Goal: Task Accomplishment & Management: Manage account settings

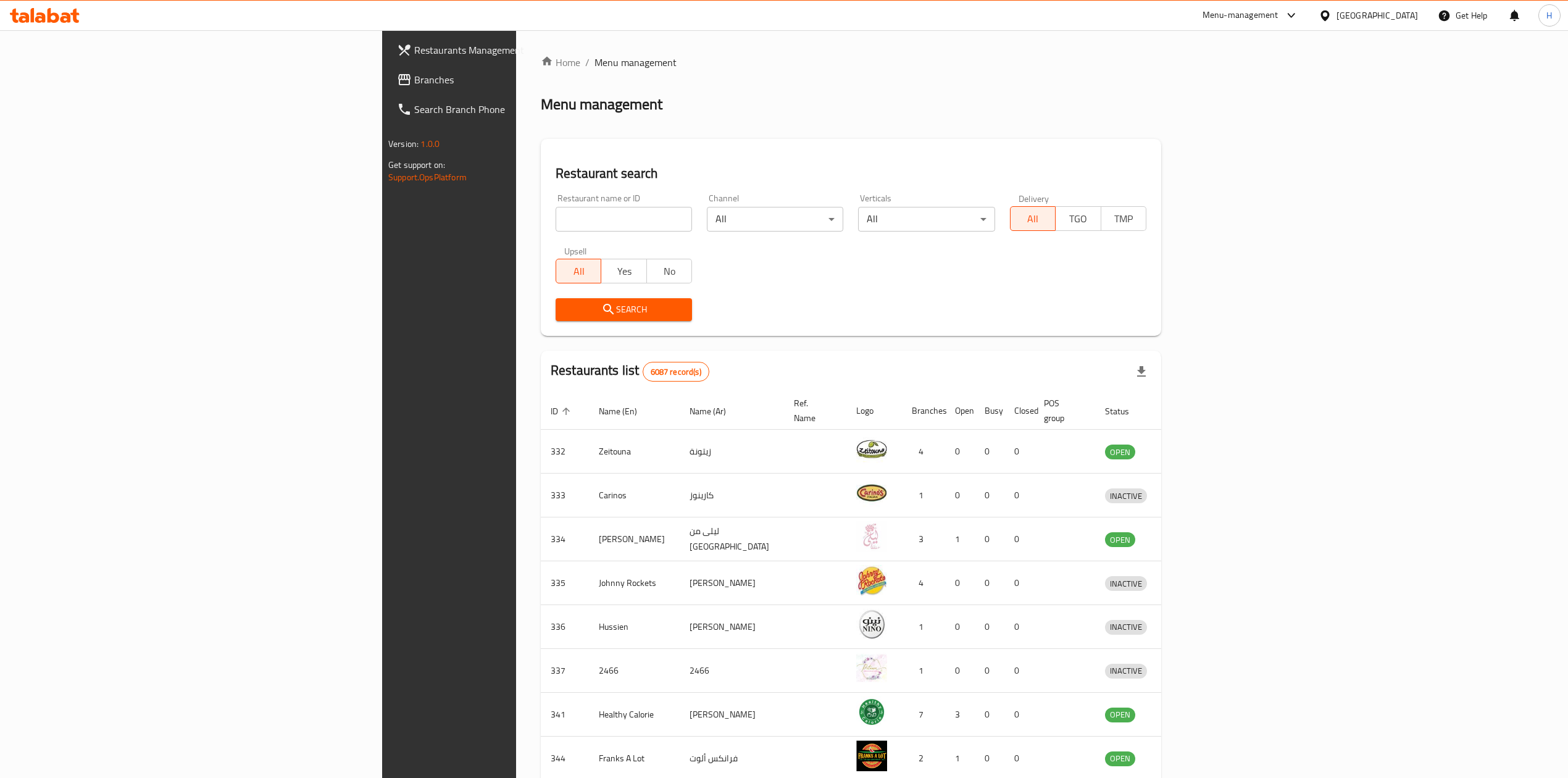
click at [555, 221] on input "search" at bounding box center [623, 219] width 136 height 25
type input "h"
type input "haleeb"
click button "Search" at bounding box center [623, 310] width 136 height 23
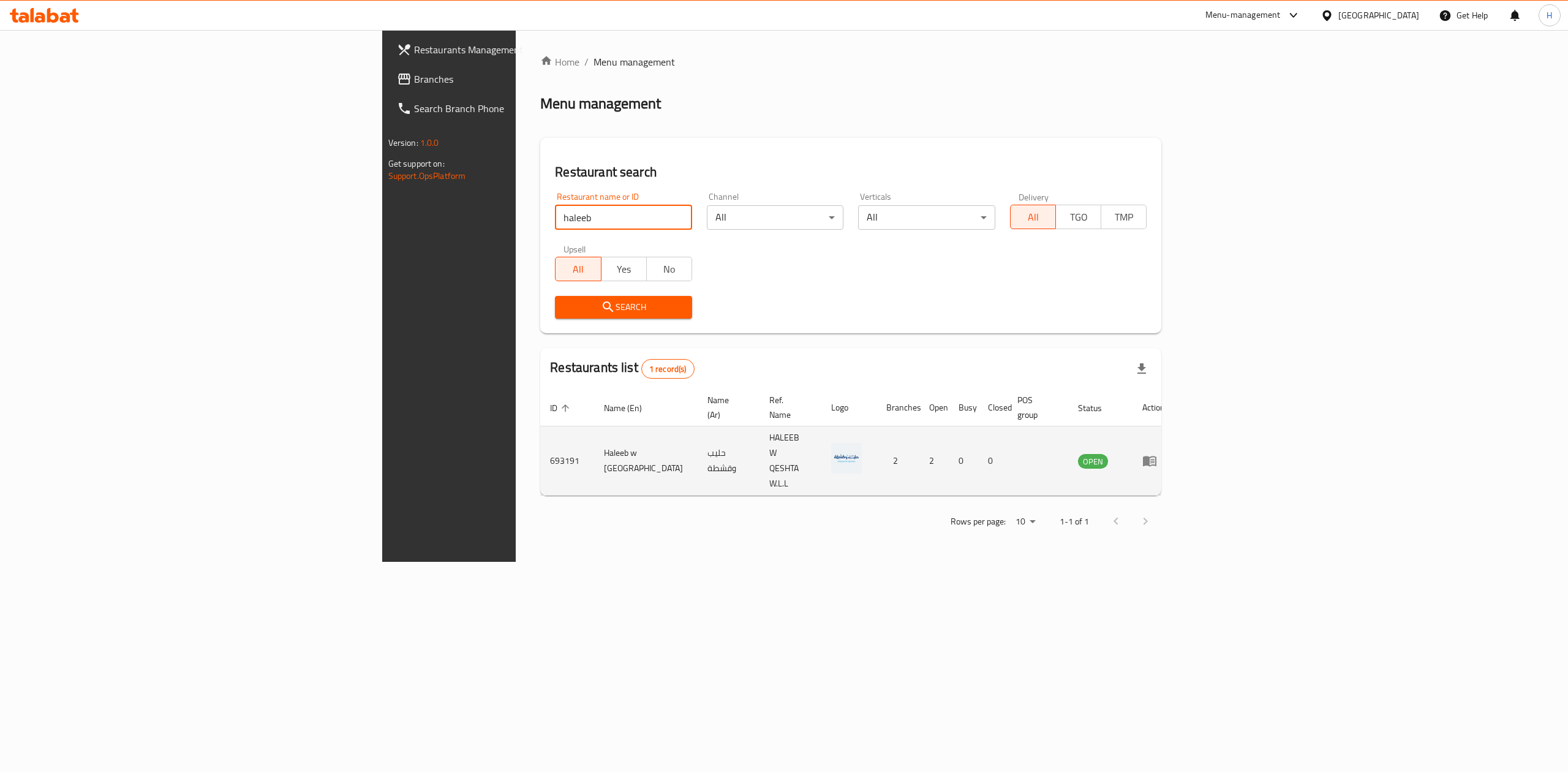
click at [1157, 456] on icon "enhanced table" at bounding box center [1150, 461] width 13 height 11
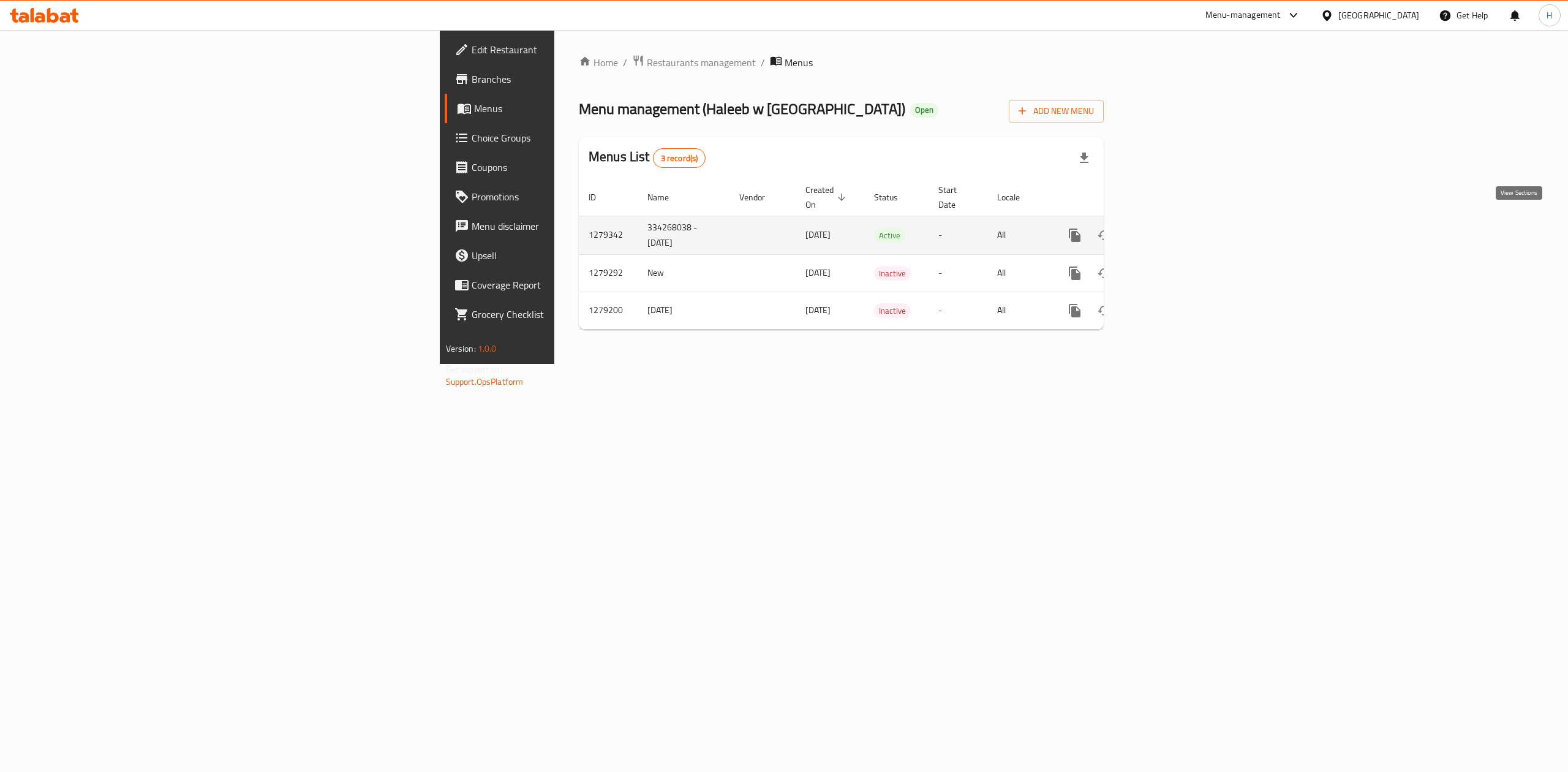
click at [1171, 228] on icon "enhanced table" at bounding box center [1163, 235] width 15 height 15
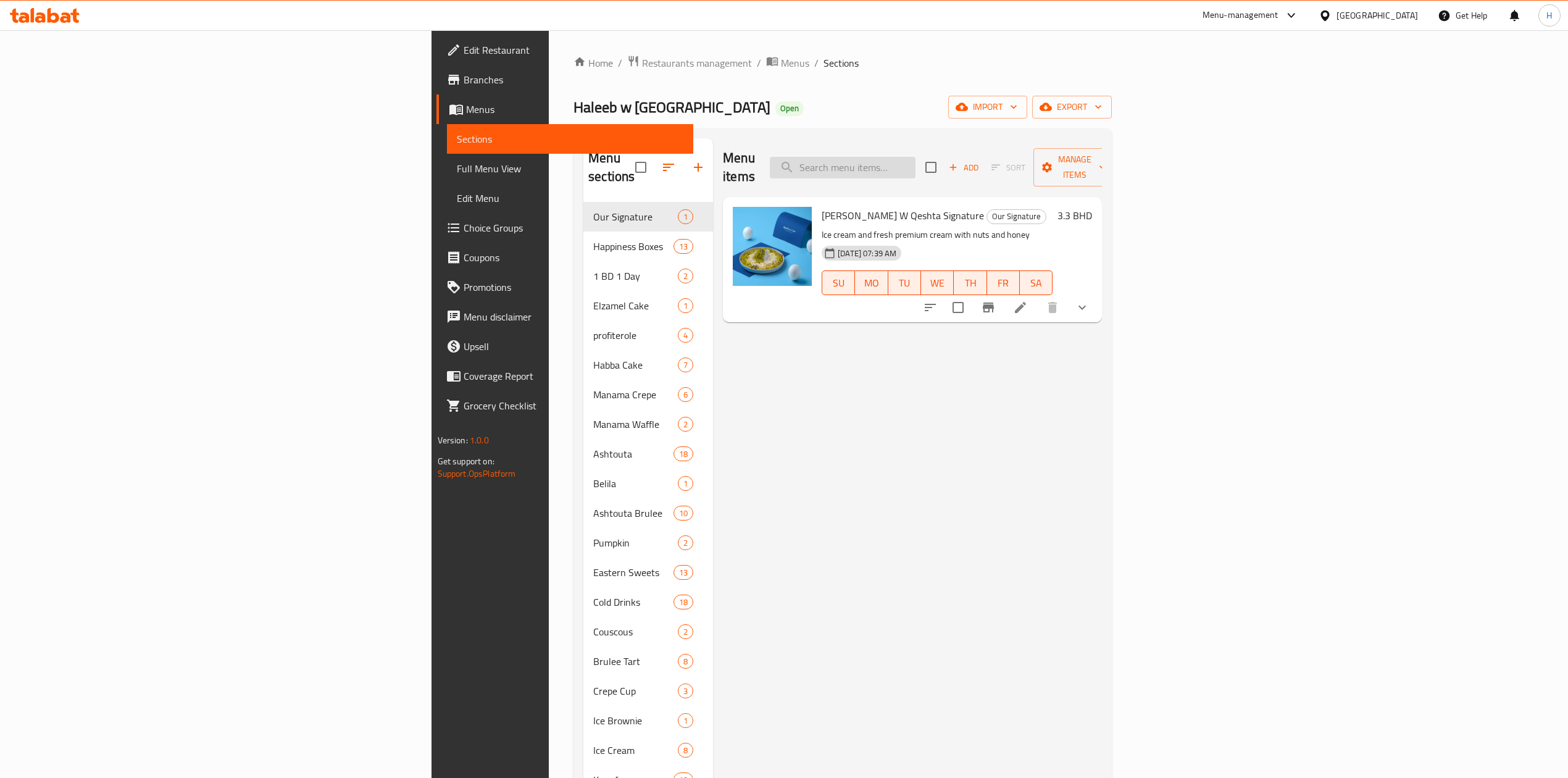
click at [916, 163] on input "search" at bounding box center [842, 167] width 146 height 22
type input "p"
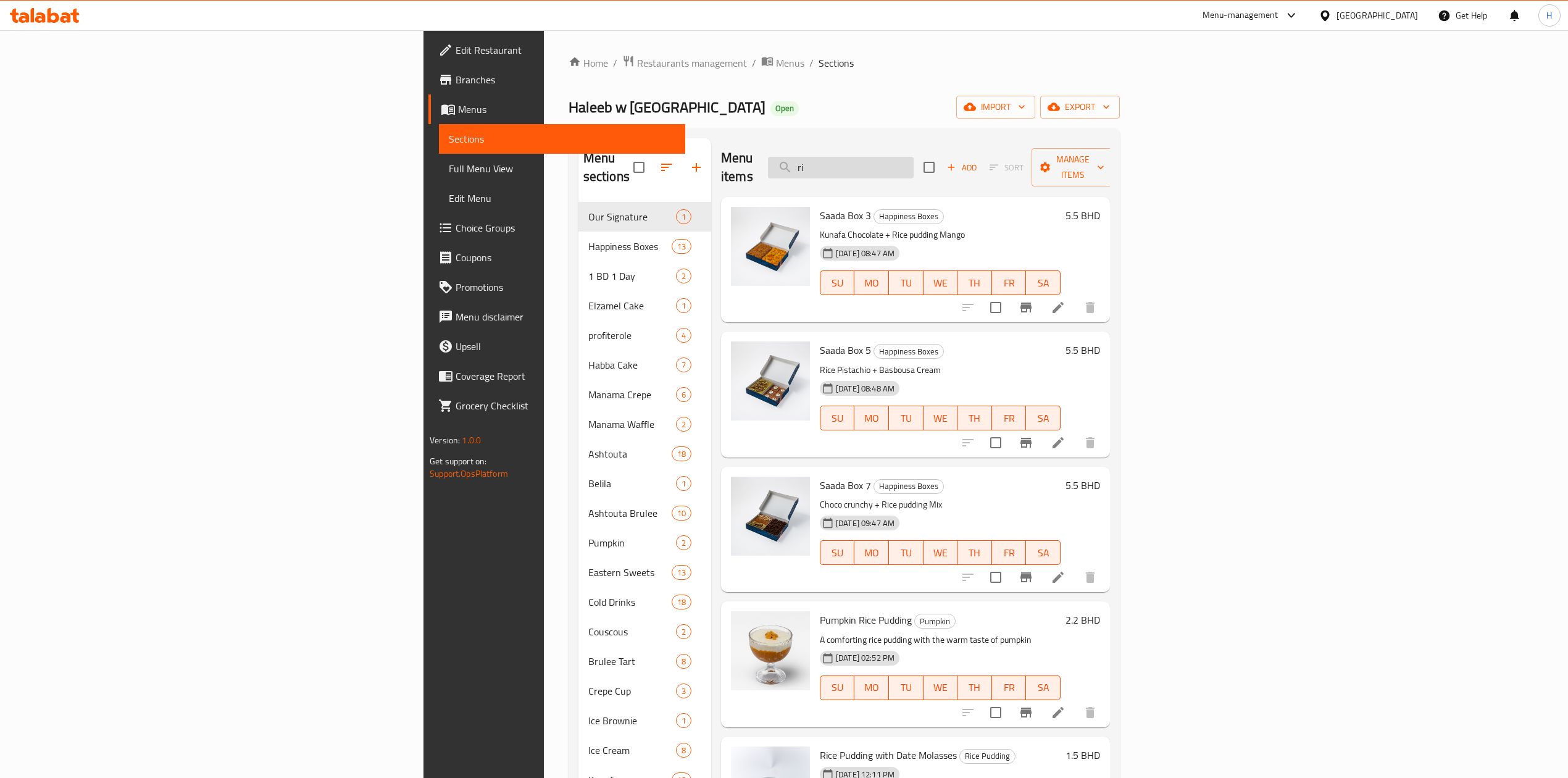
type input "r"
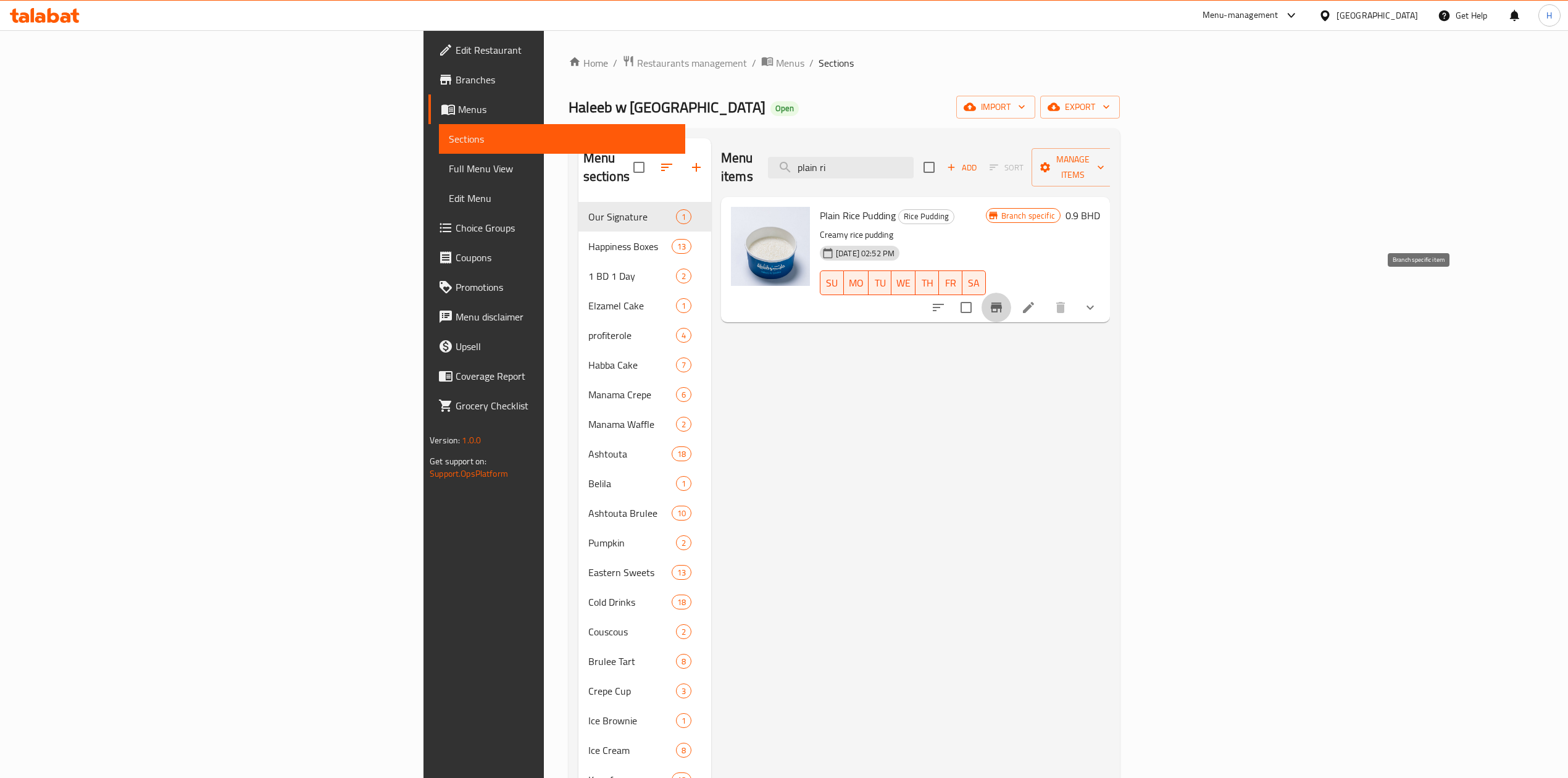
click at [1004, 300] on icon "Branch-specific-item" at bounding box center [996, 308] width 15 height 15
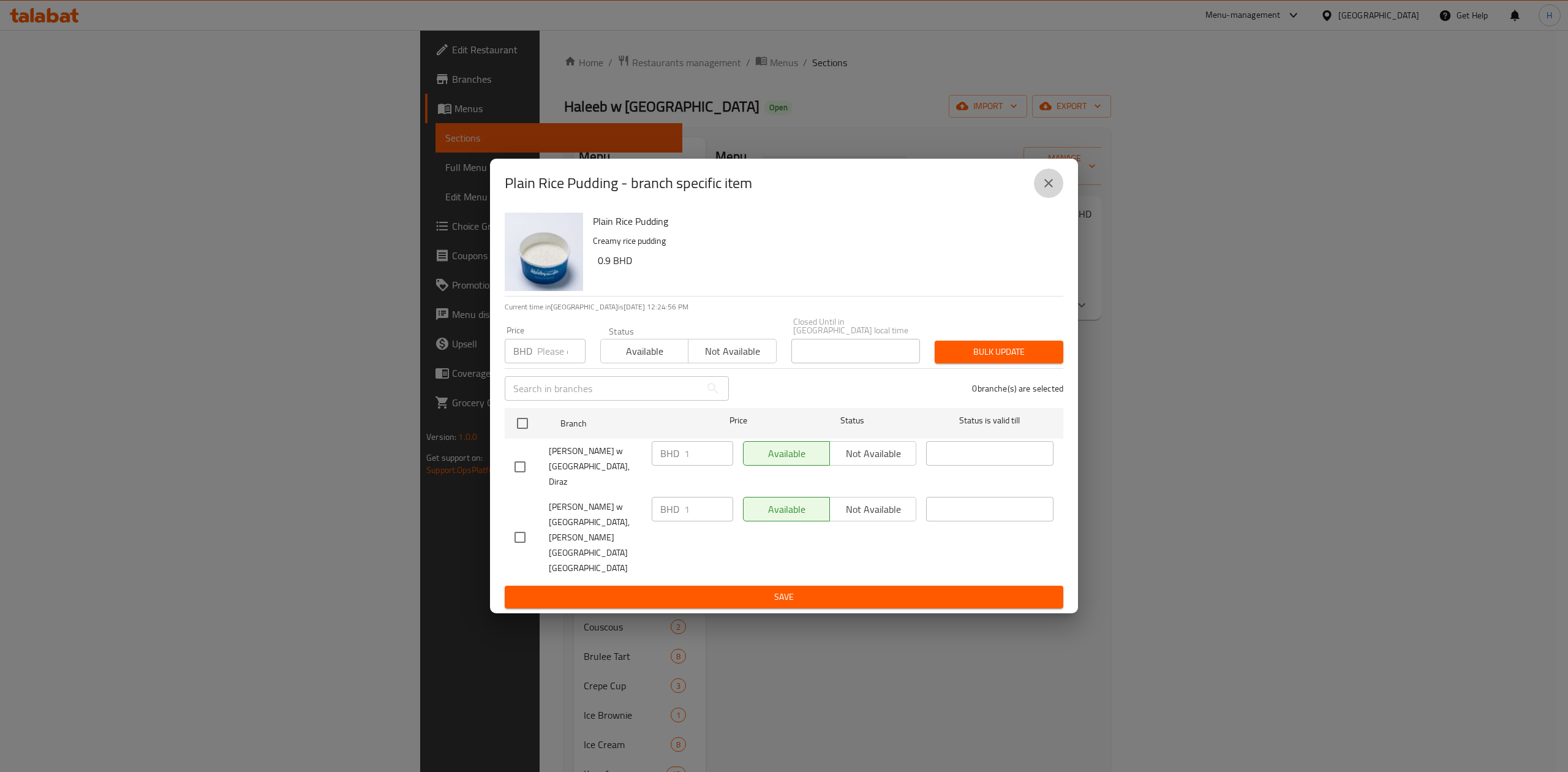
click at [1052, 191] on icon "close" at bounding box center [1048, 183] width 15 height 15
drag, startPoint x: 1052, startPoint y: 223, endPoint x: 1038, endPoint y: 208, distance: 20.5
click at [1051, 191] on icon "close" at bounding box center [1048, 183] width 15 height 15
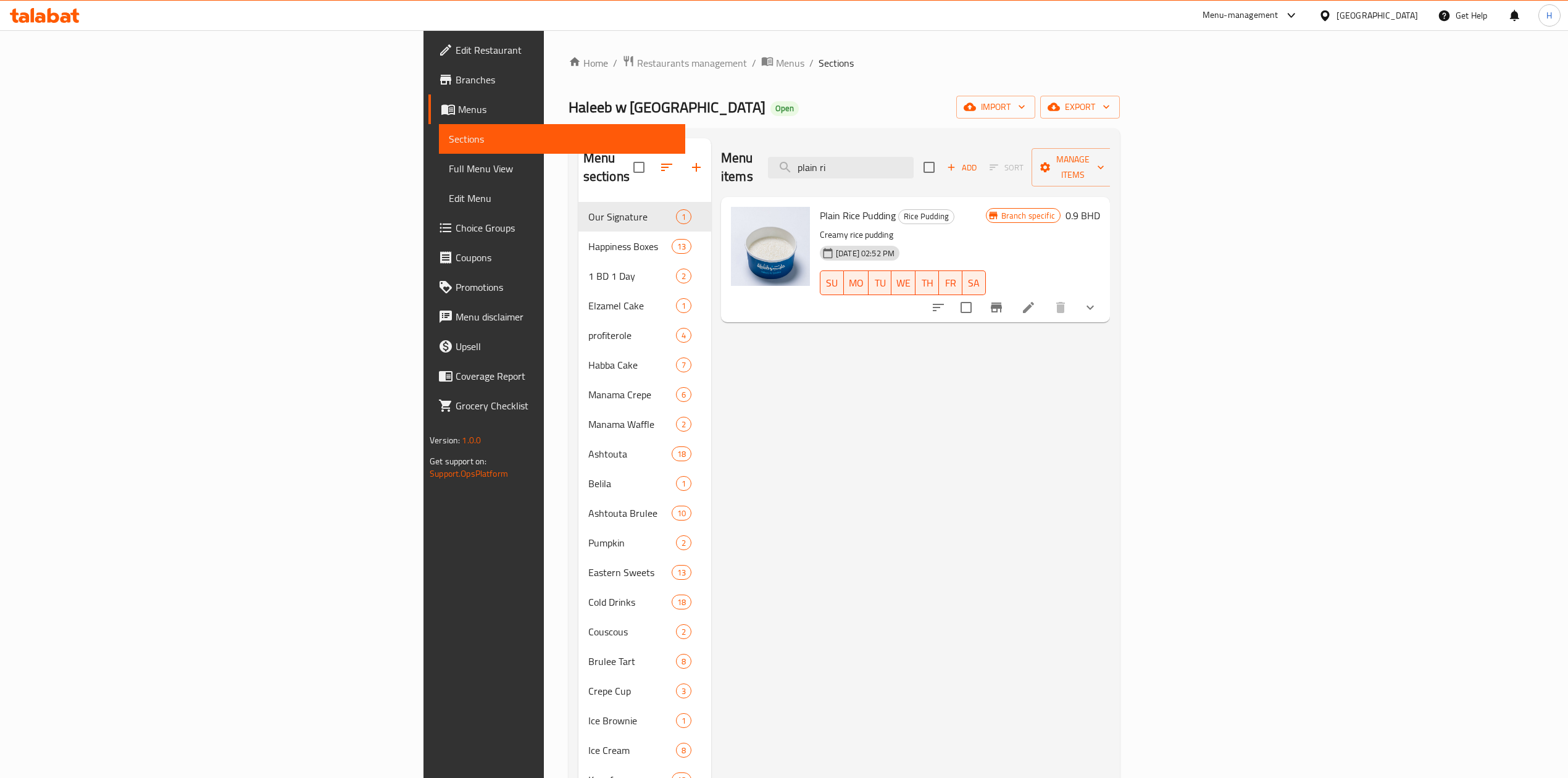
drag, startPoint x: 692, startPoint y: 138, endPoint x: 666, endPoint y: 138, distance: 26.0
click at [721, 138] on div "Menu items plain ri Add Sort Manage items" at bounding box center [915, 167] width 389 height 58
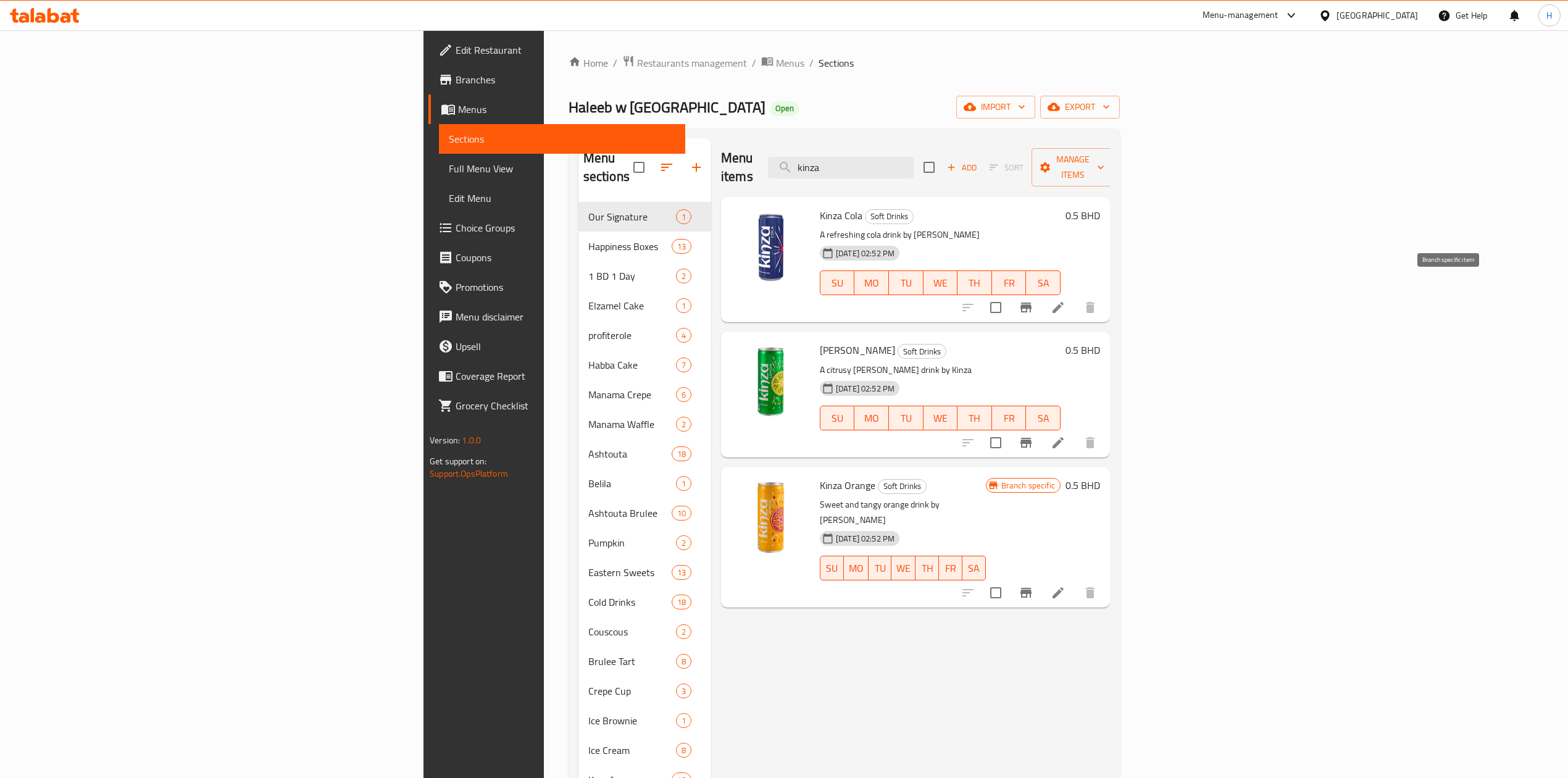
click at [1040, 294] on button "Branch-specific-item" at bounding box center [1026, 307] width 30 height 30
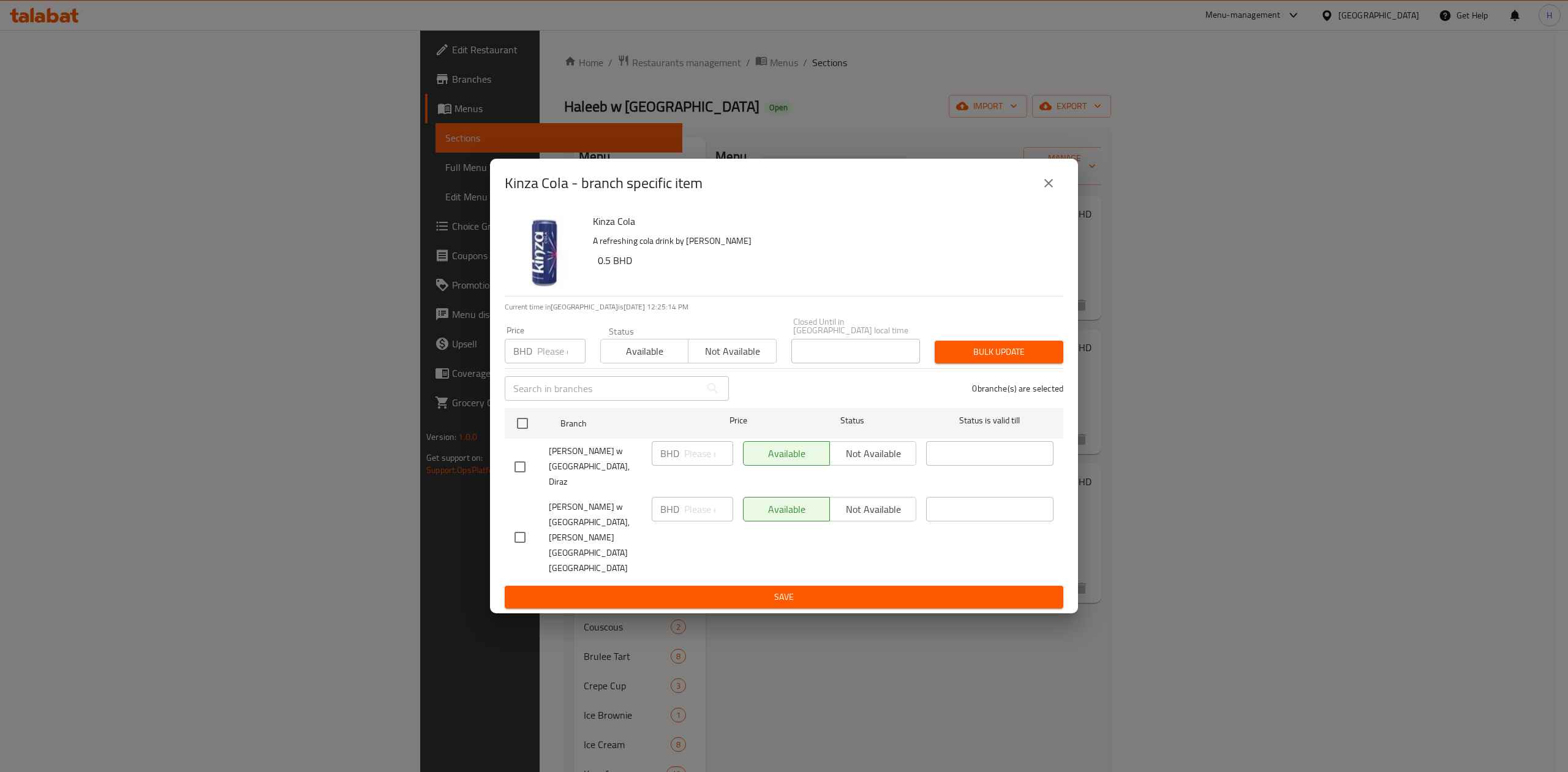
click at [1047, 191] on icon "close" at bounding box center [1048, 183] width 15 height 15
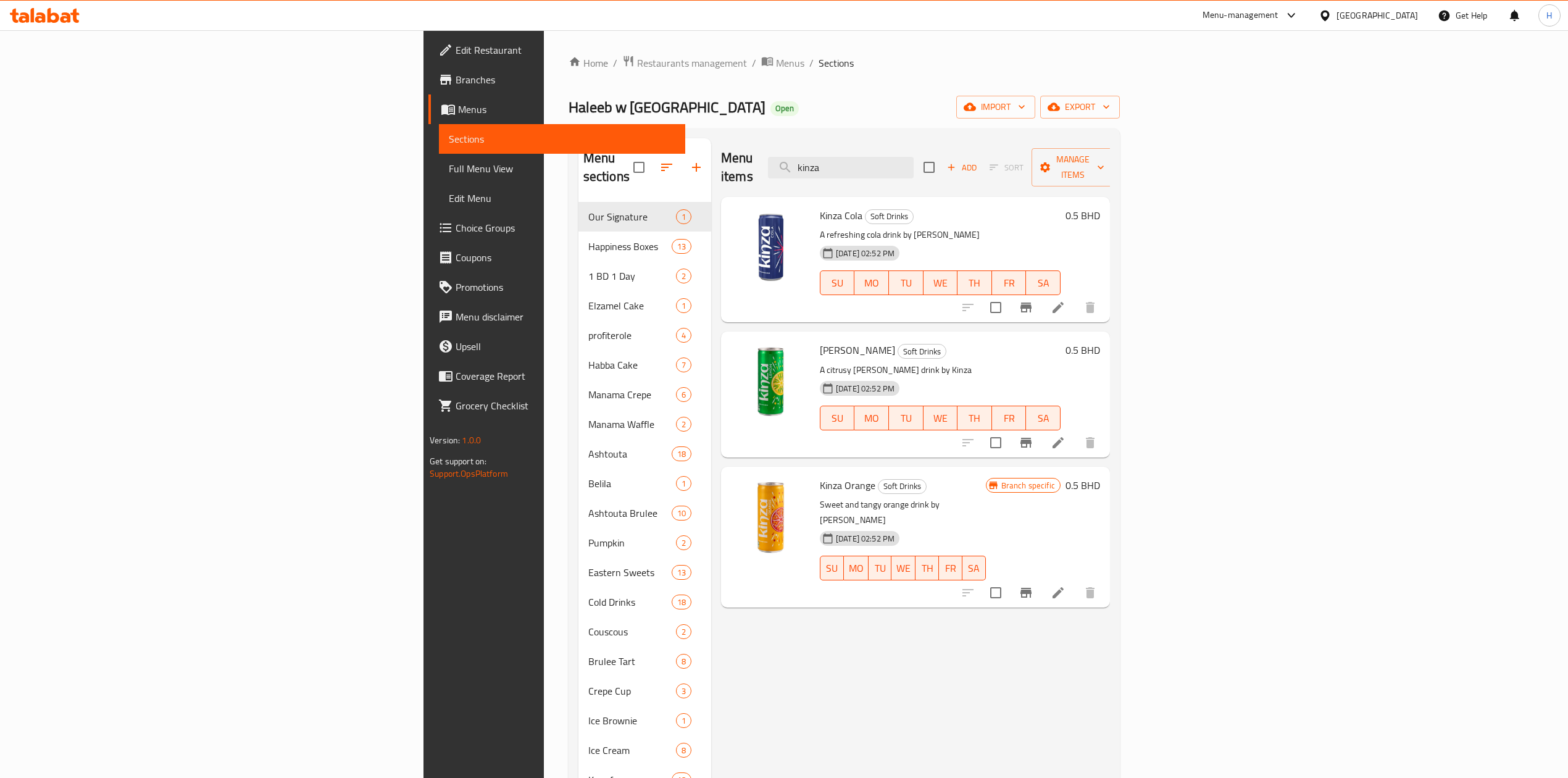
drag, startPoint x: 997, startPoint y: 167, endPoint x: 794, endPoint y: 157, distance: 203.2
click at [801, 157] on div "Menu items kinza Add Sort Manage items" at bounding box center [915, 167] width 389 height 58
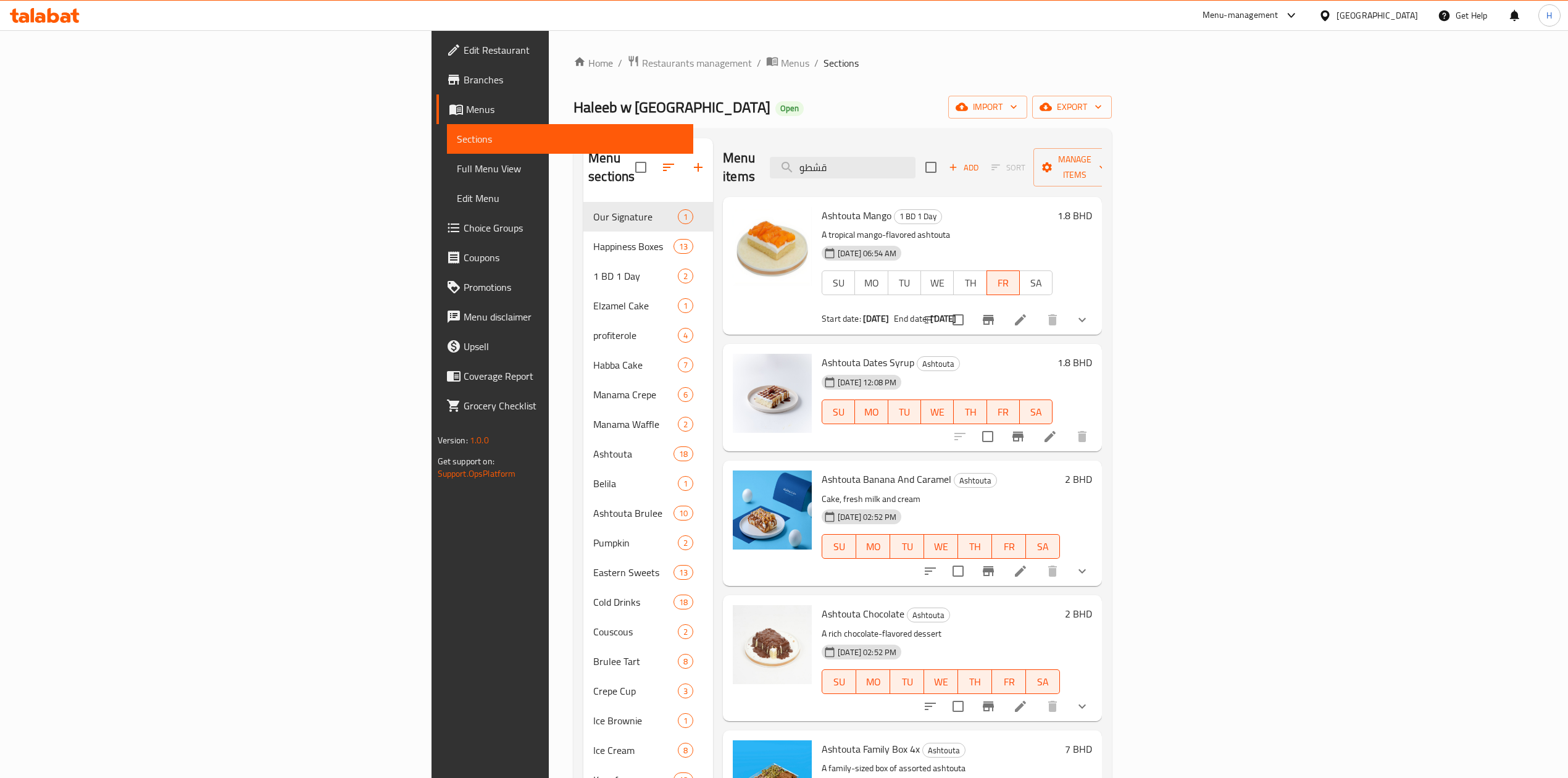
type input "قشطو"
click at [996, 312] on icon "Branch-specific-item" at bounding box center [988, 320] width 15 height 15
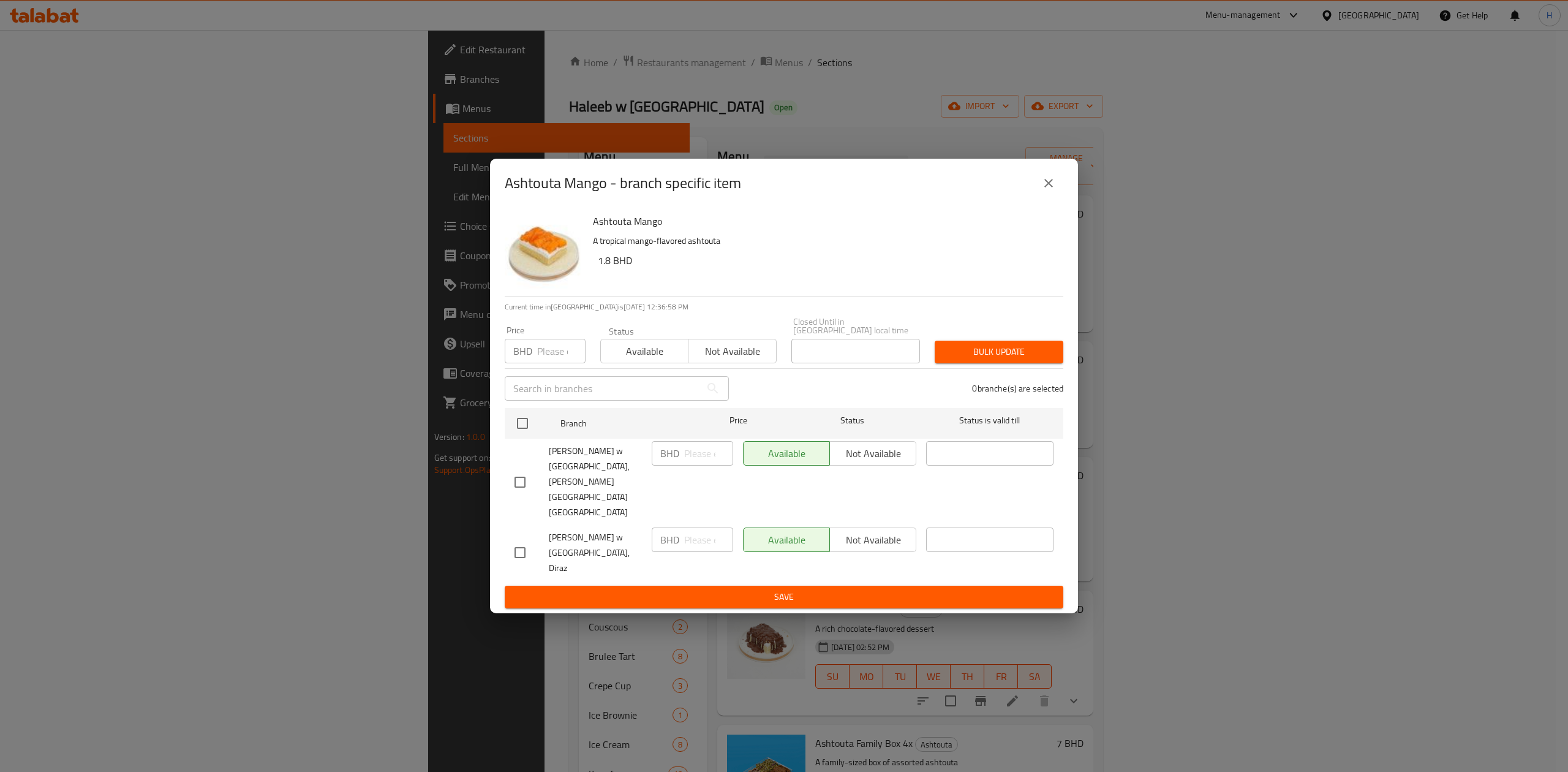
click at [1042, 191] on icon "close" at bounding box center [1048, 183] width 15 height 15
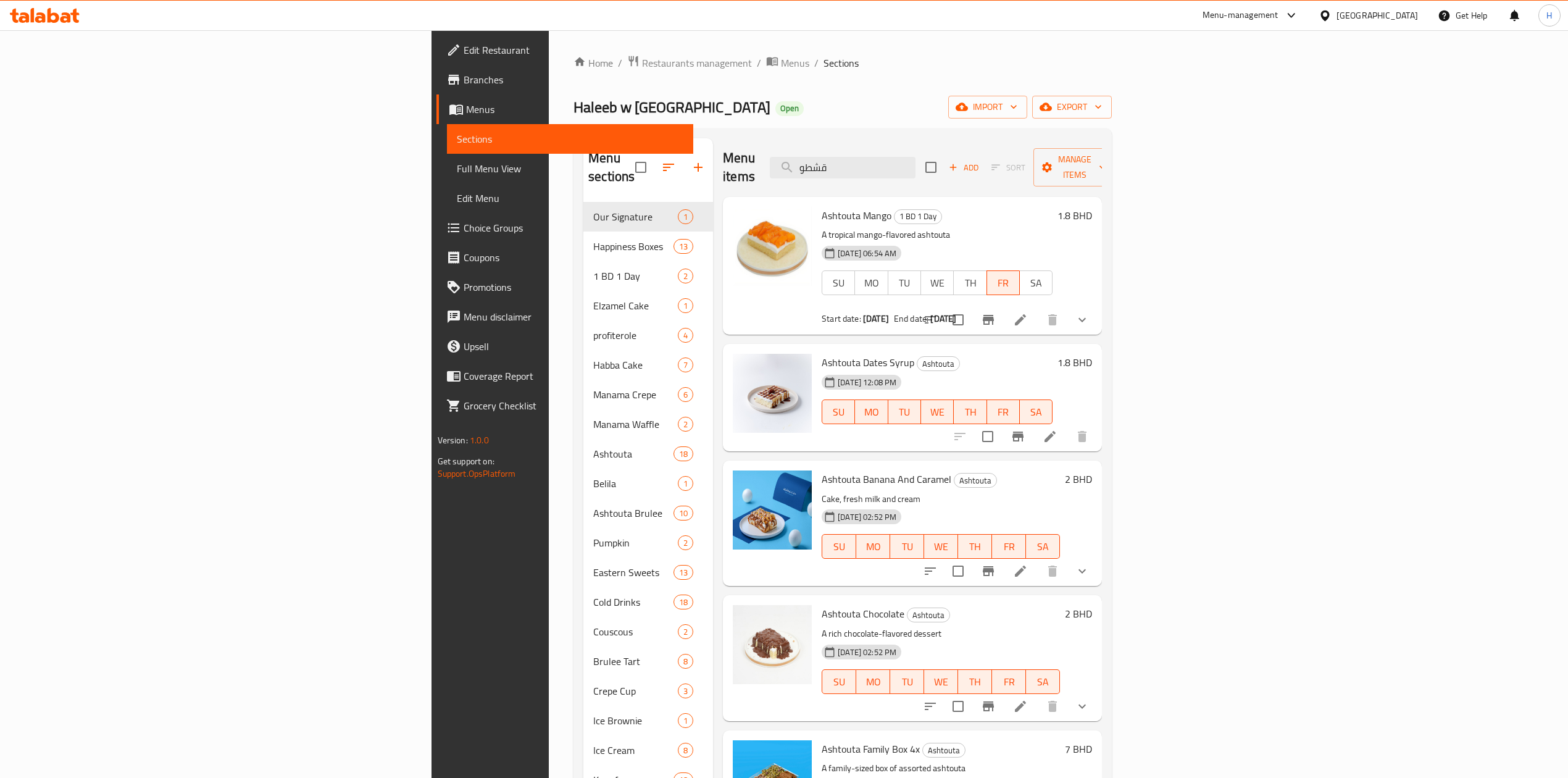
click at [50, 16] on icon at bounding box center [54, 15] width 12 height 15
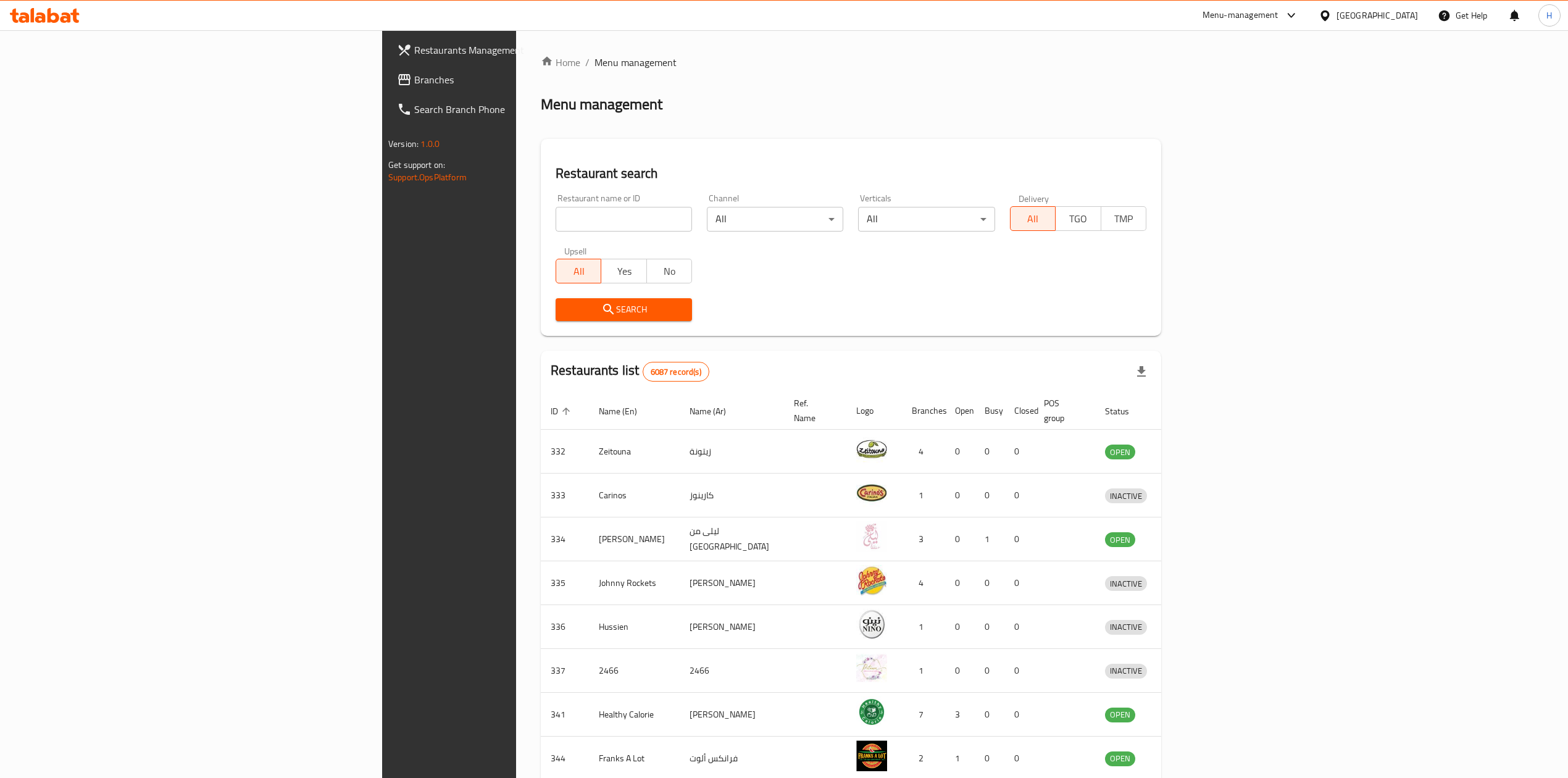
click at [555, 221] on input "search" at bounding box center [623, 219] width 136 height 25
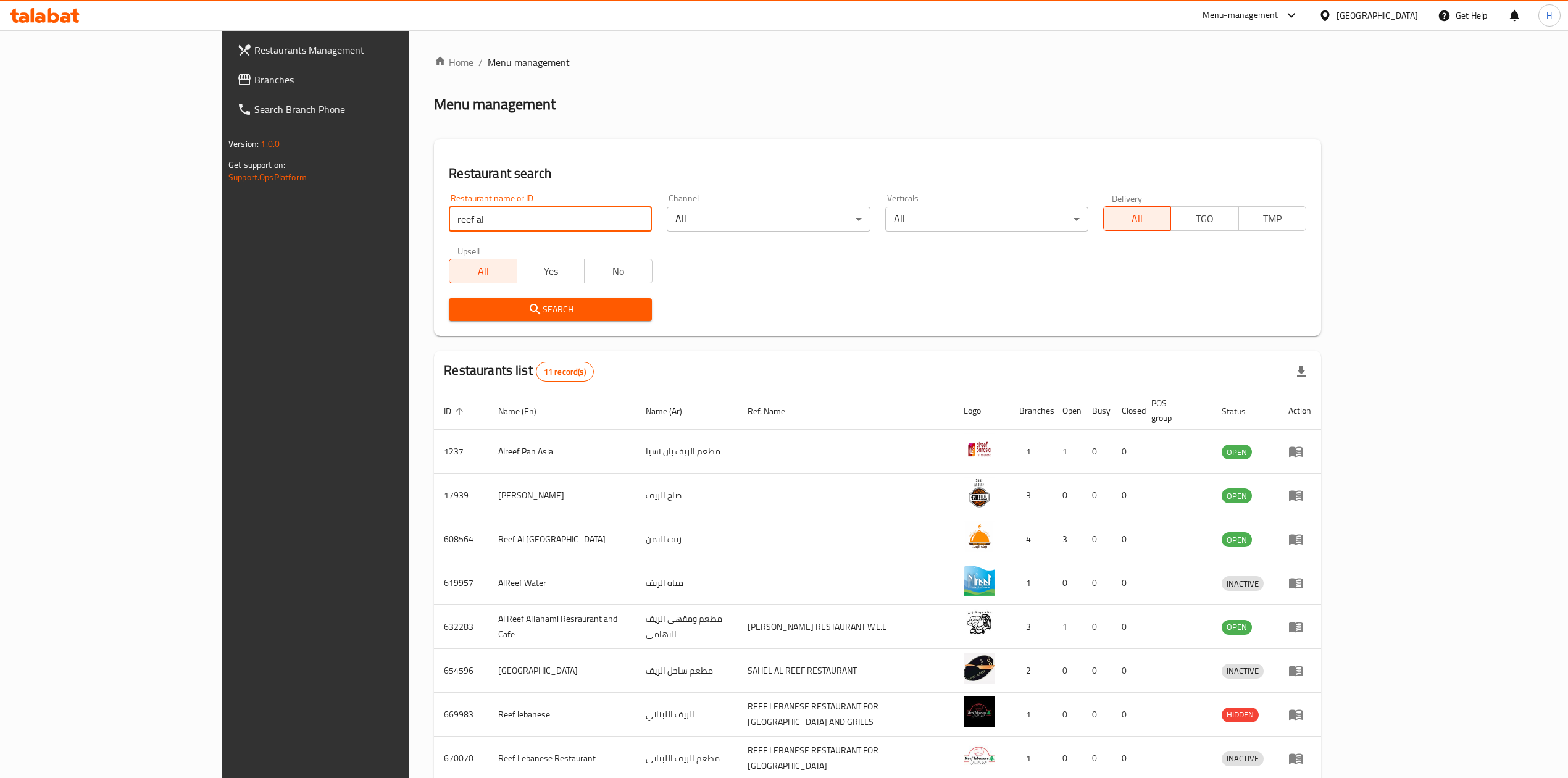
type input "reef al"
click button "Search" at bounding box center [550, 310] width 203 height 23
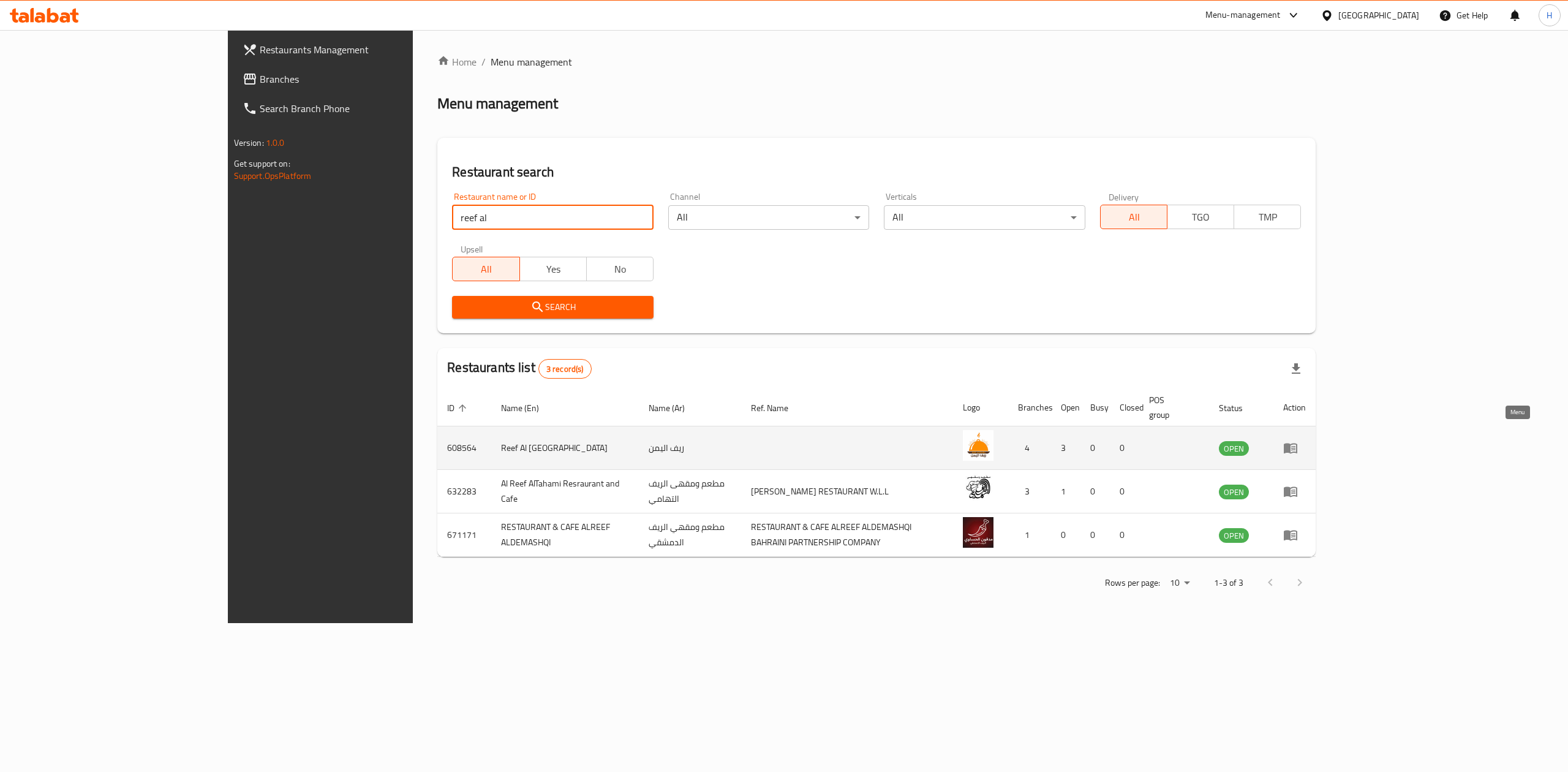
click at [1298, 444] on icon "enhanced table" at bounding box center [1290, 449] width 13 height 11
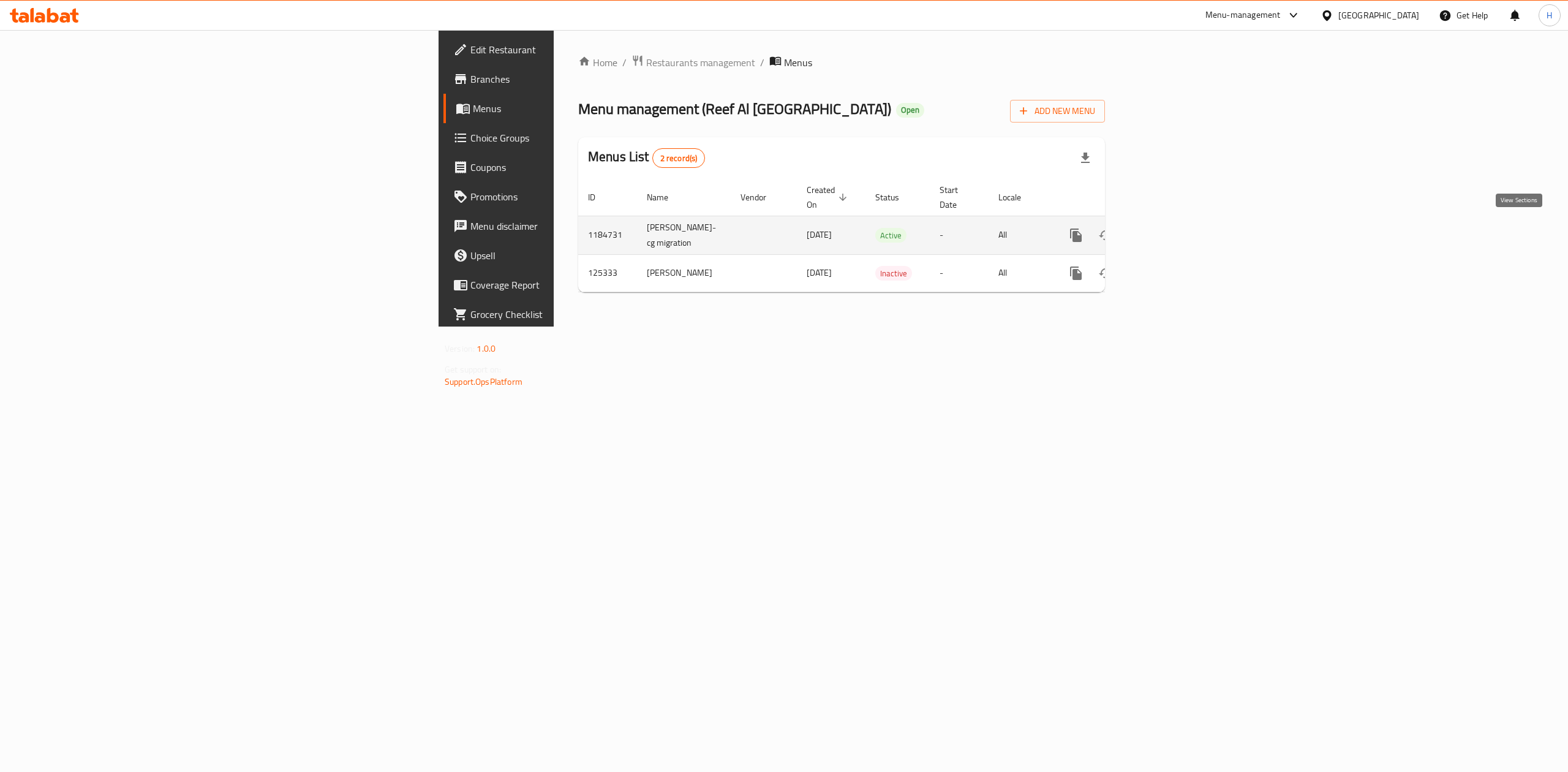
click at [1172, 233] on icon "enhanced table" at bounding box center [1164, 235] width 15 height 15
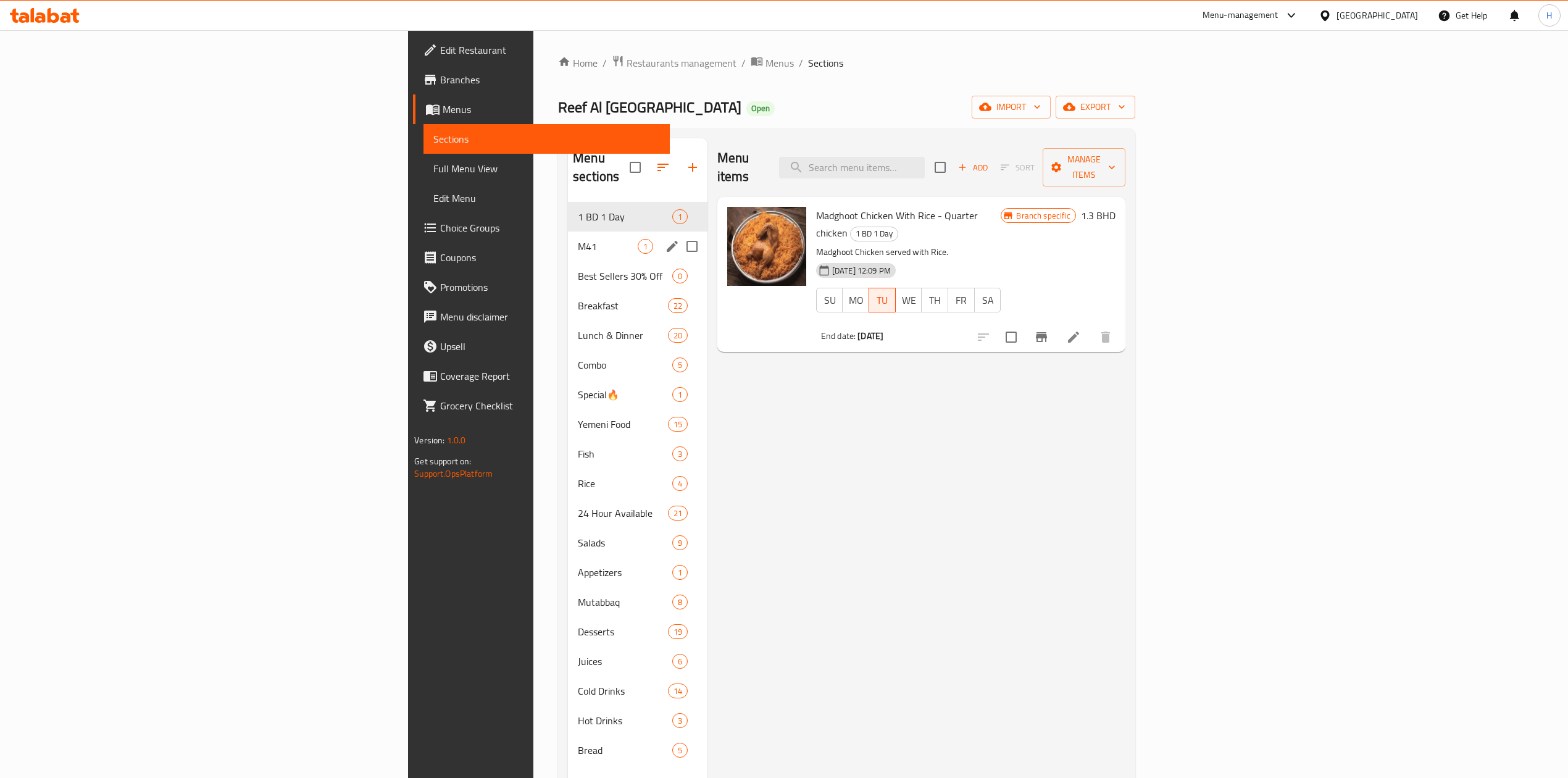
click at [578, 239] on span "M41" at bounding box center [607, 246] width 59 height 15
